Goal: Navigation & Orientation: Find specific page/section

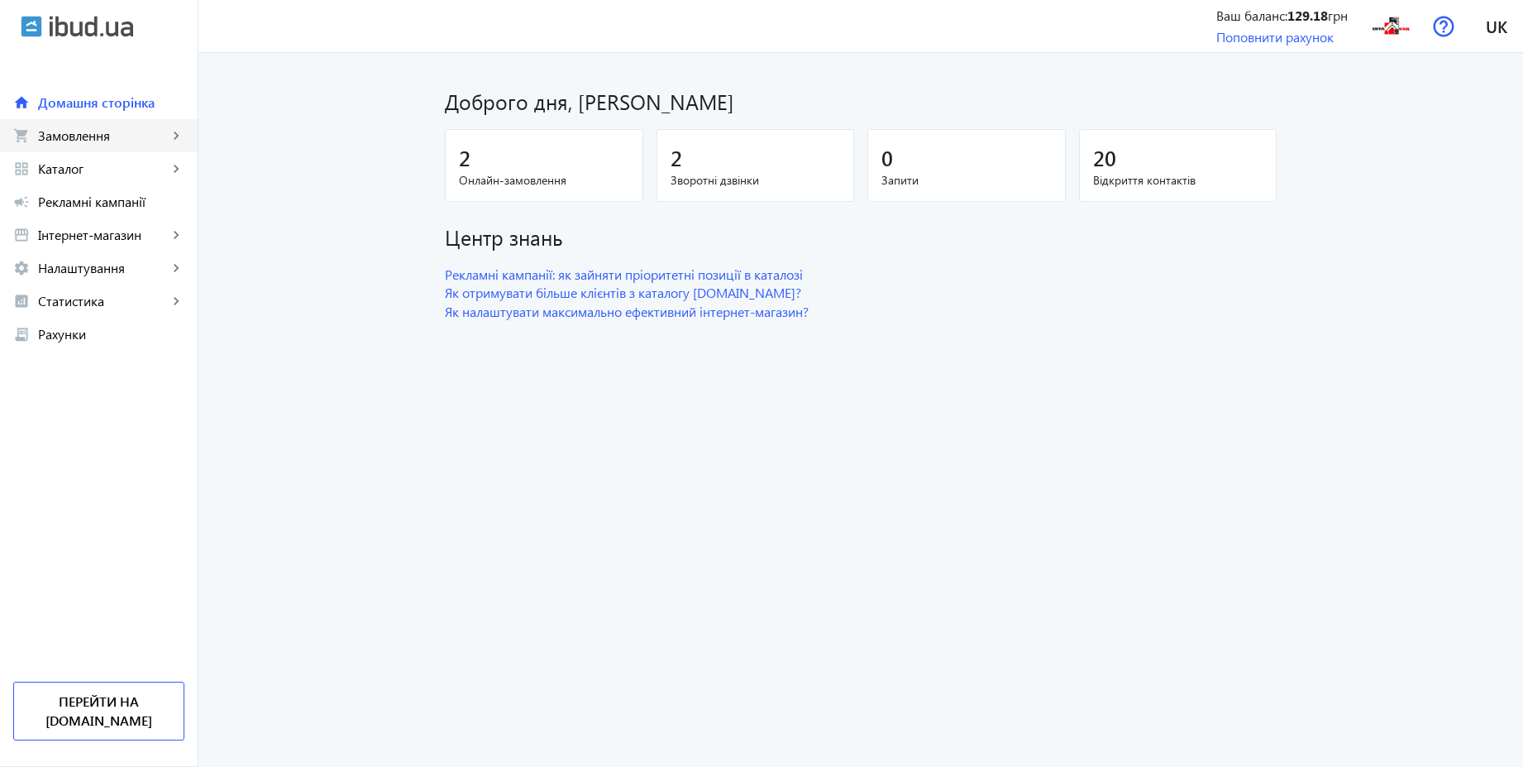
click at [85, 139] on span "Замовлення" at bounding box center [103, 135] width 130 height 17
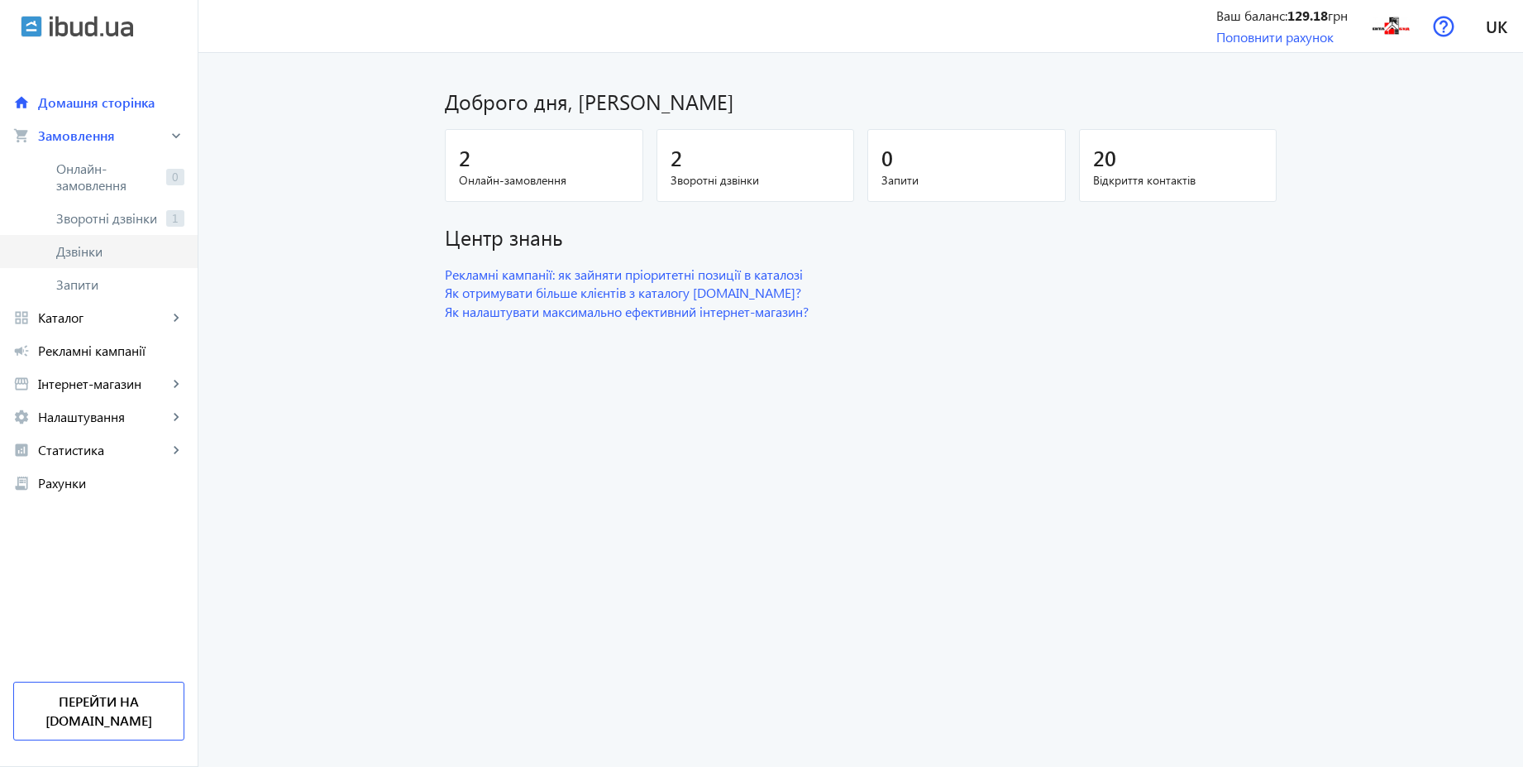
click at [77, 250] on span "Дзвінки" at bounding box center [120, 251] width 128 height 17
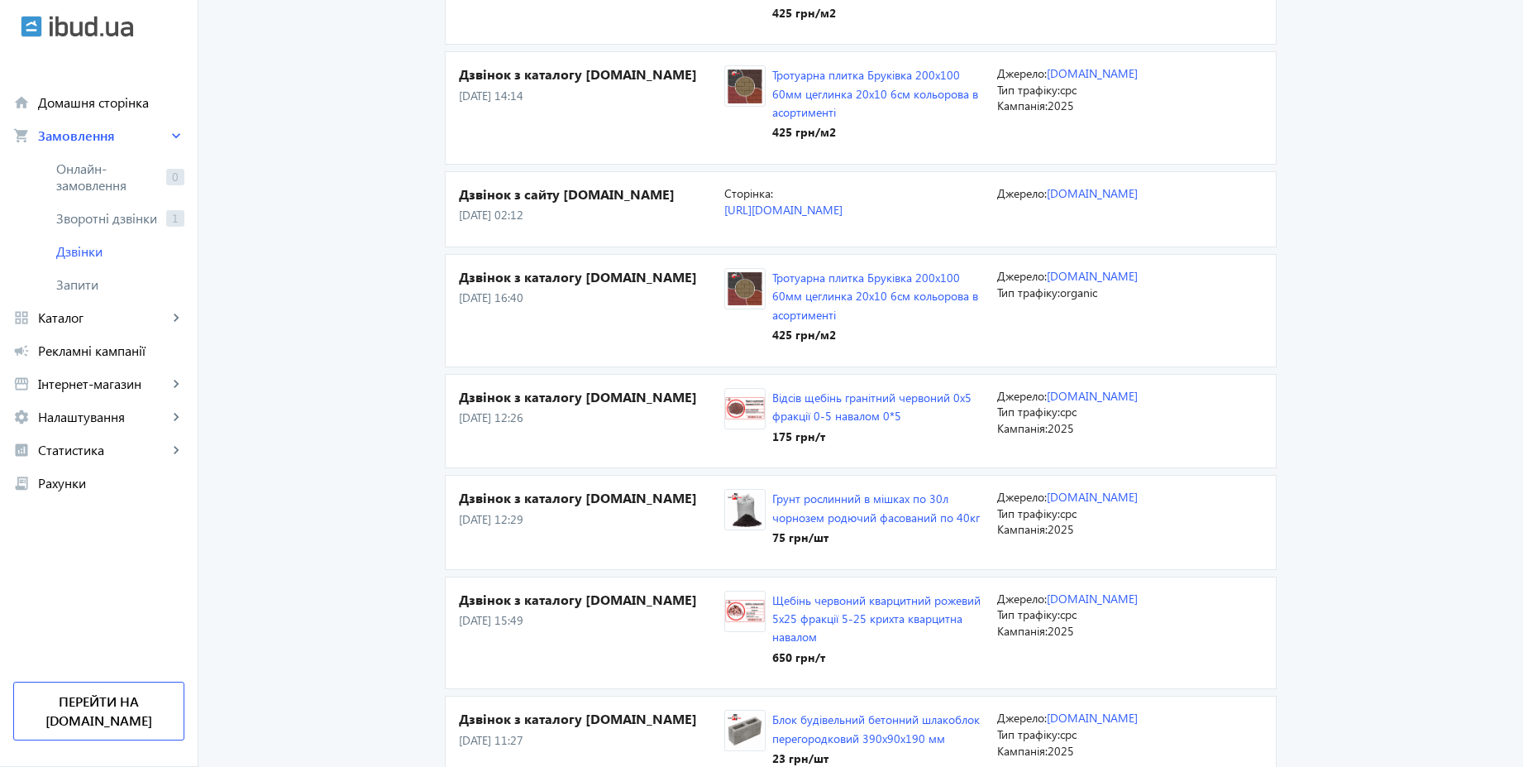
scroll to position [595, 0]
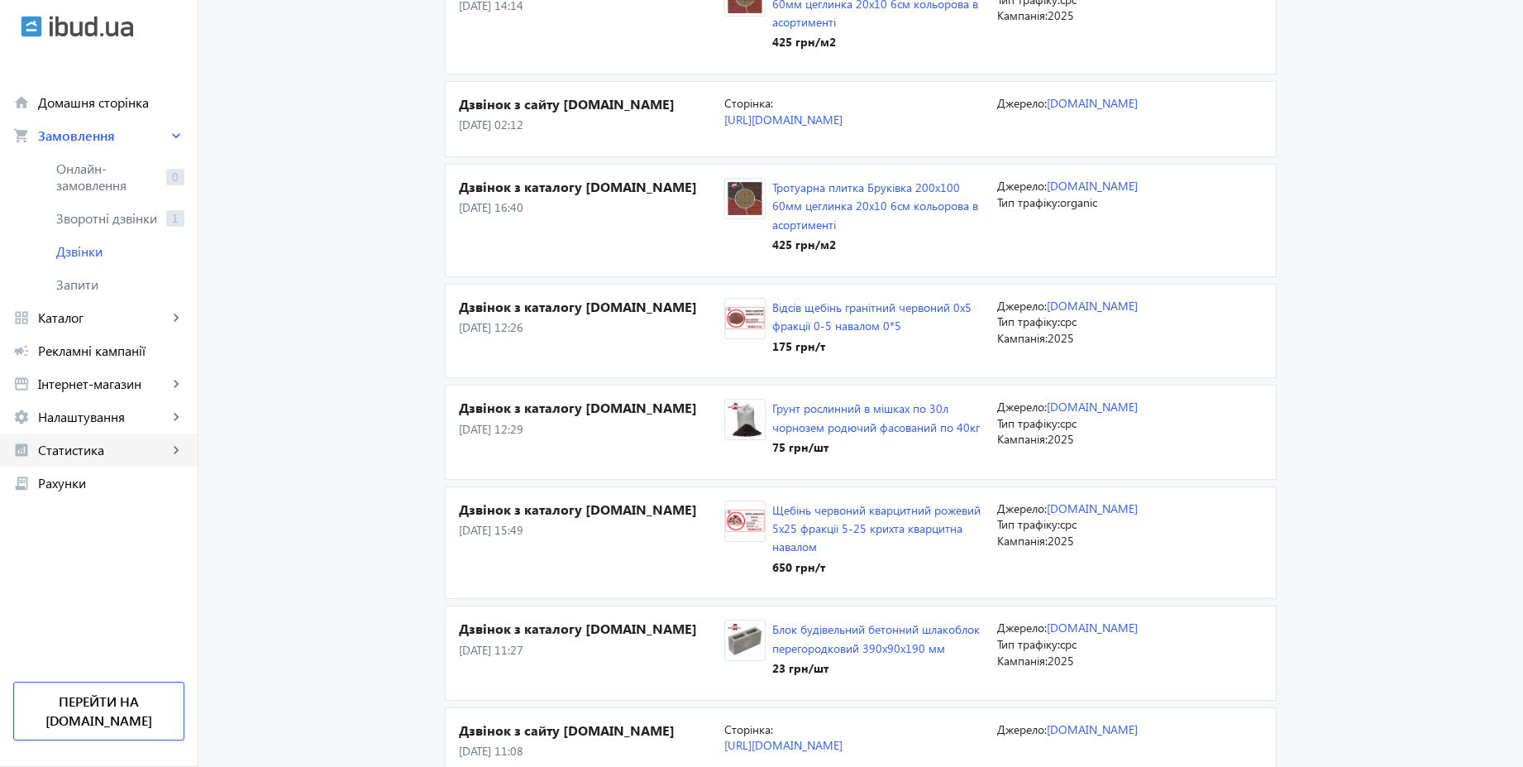
click at [108, 451] on span "Статистика" at bounding box center [103, 450] width 130 height 17
click at [88, 577] on span "Витрати" at bounding box center [120, 582] width 128 height 17
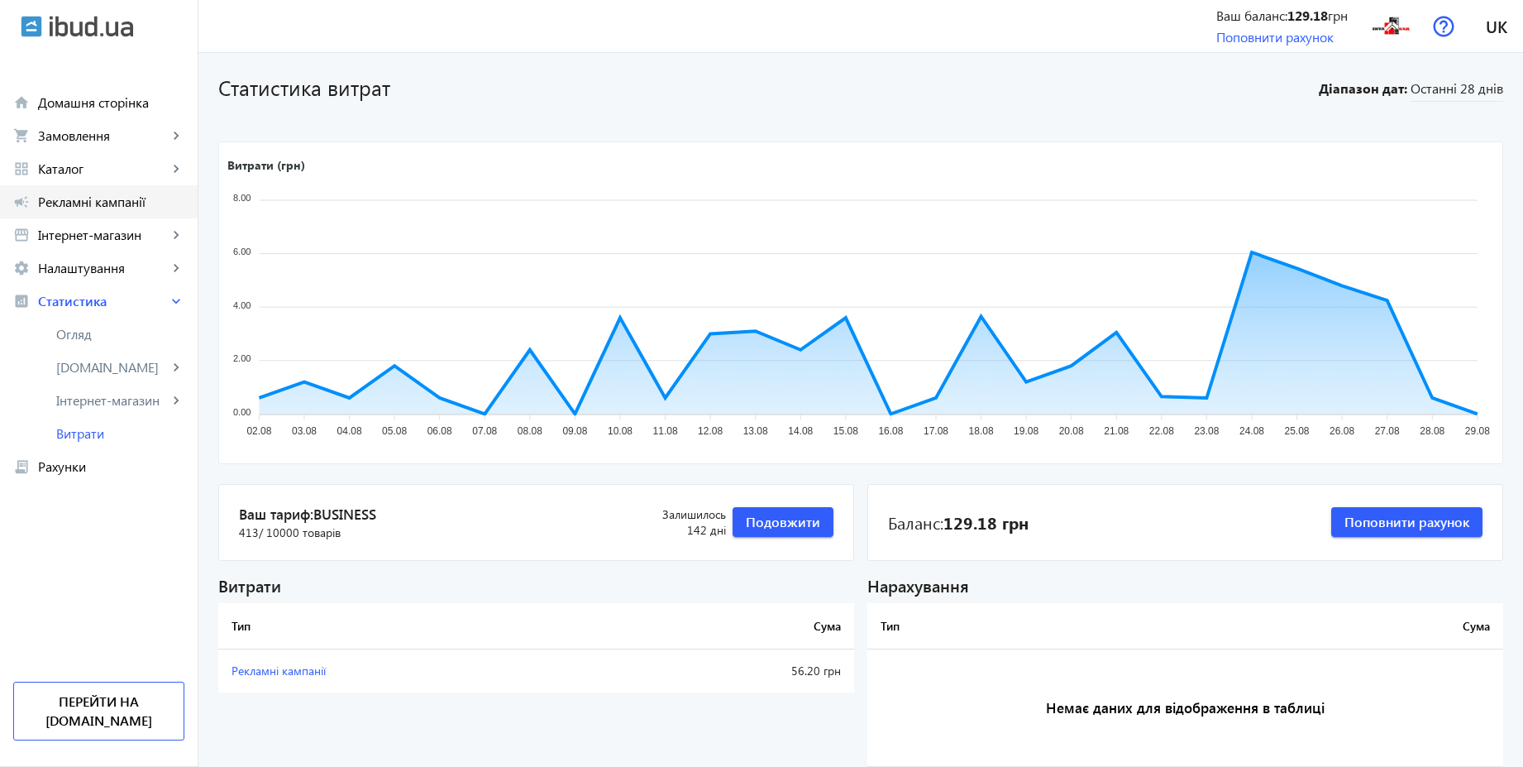
click at [88, 208] on span "Рекламні кампанії" at bounding box center [111, 202] width 146 height 17
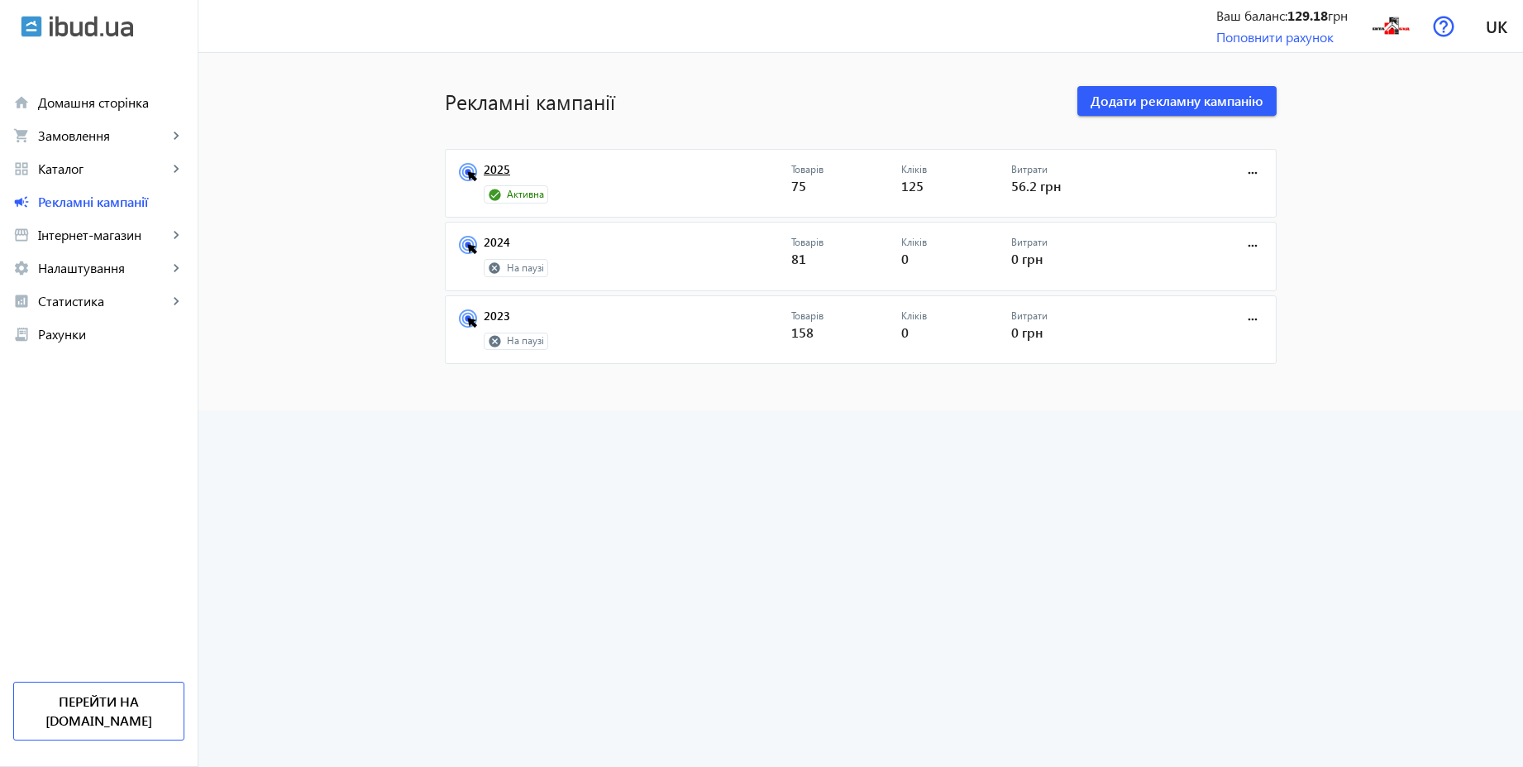
click at [491, 163] on link "2025" at bounding box center [638, 174] width 308 height 23
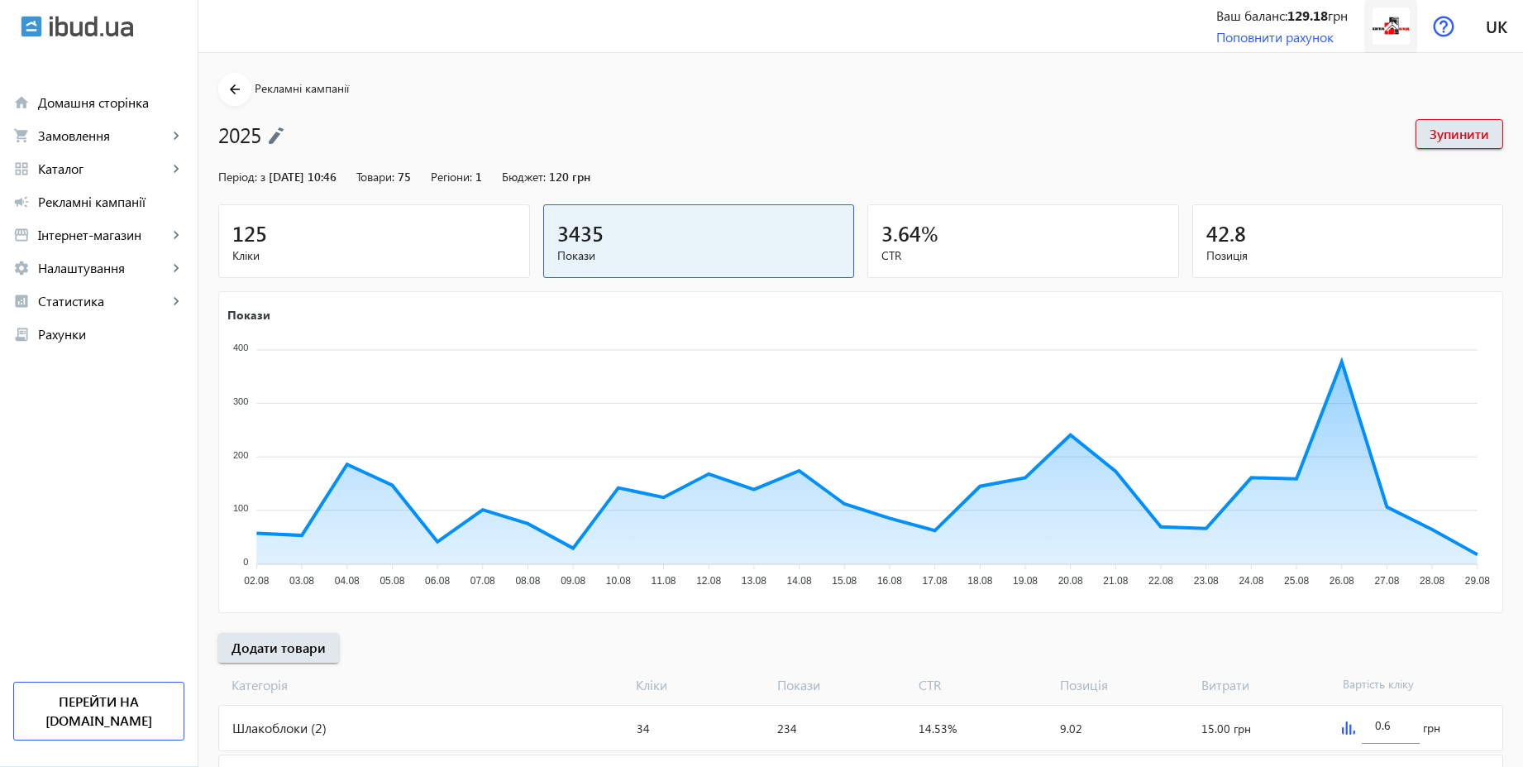
click at [1404, 20] on img at bounding box center [1391, 25] width 37 height 37
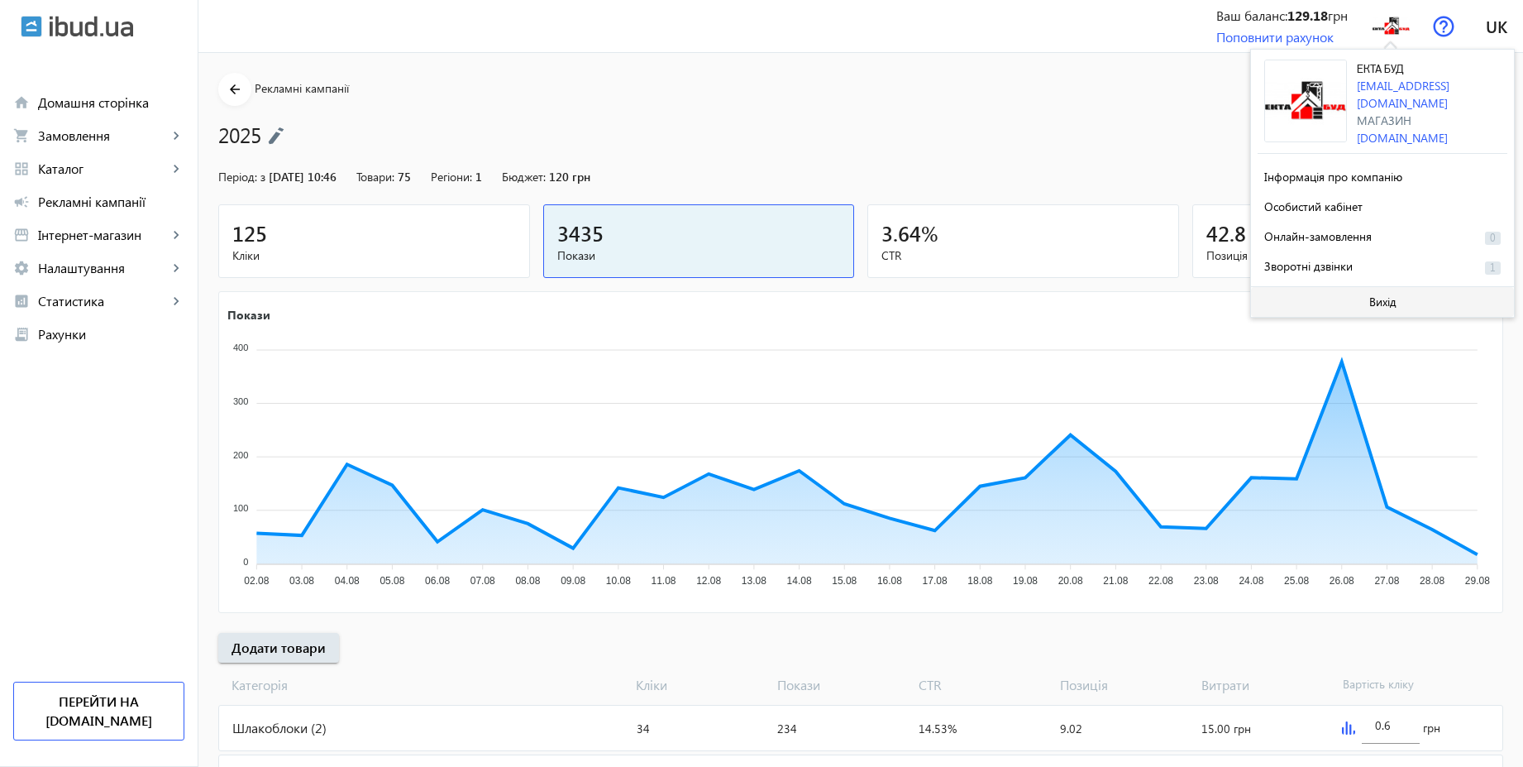
click at [1365, 297] on span at bounding box center [1382, 302] width 263 height 40
